Goal: Download file/media

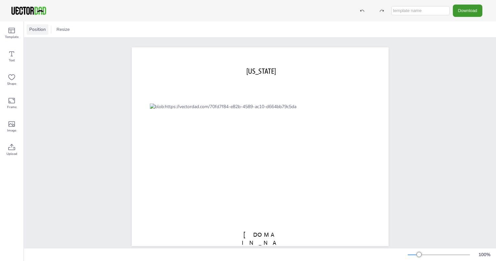
click at [42, 29] on span "Position" at bounding box center [37, 29] width 19 height 6
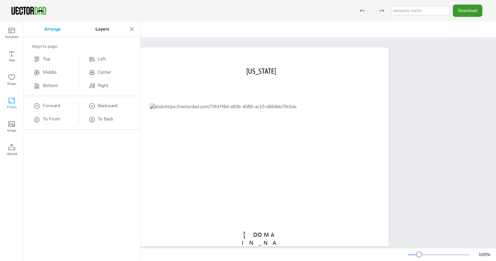
click at [9, 102] on icon at bounding box center [11, 101] width 6 height 6
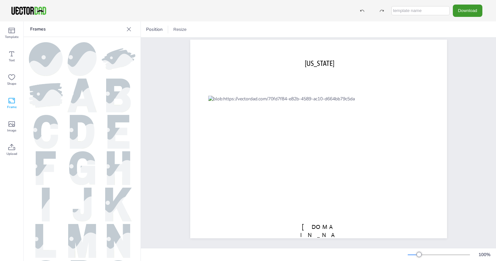
scroll to position [13, 0]
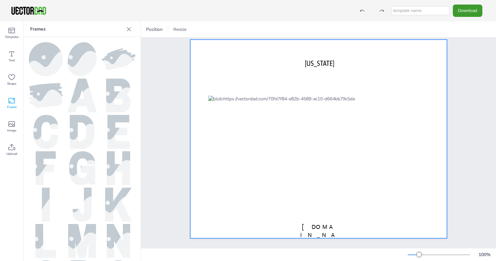
click at [386, 81] on div at bounding box center [318, 139] width 257 height 199
click at [466, 11] on button "Download" at bounding box center [468, 11] width 30 height 12
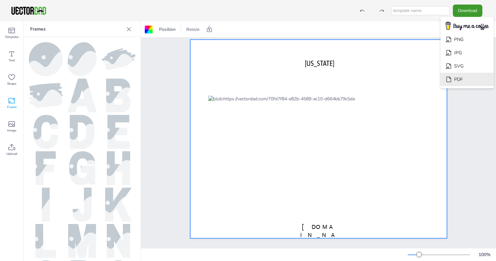
click at [462, 77] on li "PDF" at bounding box center [466, 79] width 53 height 13
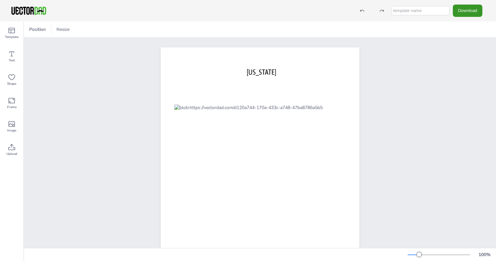
click at [462, 11] on button "Download" at bounding box center [468, 11] width 30 height 12
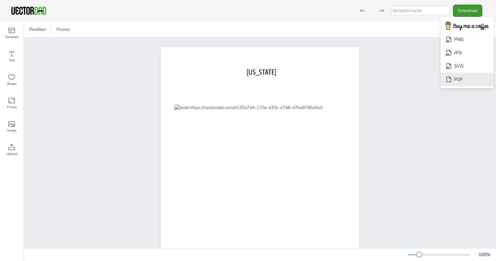
click at [462, 78] on li "PDF" at bounding box center [466, 79] width 53 height 13
